Goal: Transaction & Acquisition: Obtain resource

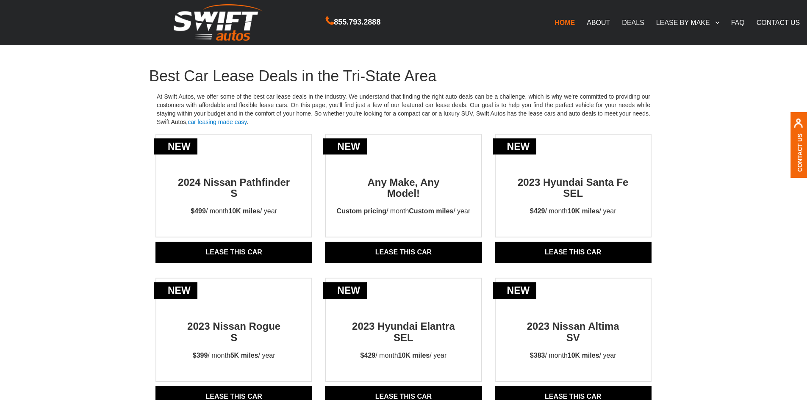
click at [632, 25] on link "DEALS" at bounding box center [633, 23] width 34 height 18
click at [630, 23] on link "DEALS" at bounding box center [633, 23] width 34 height 18
